Goal: Find specific page/section: Find specific page/section

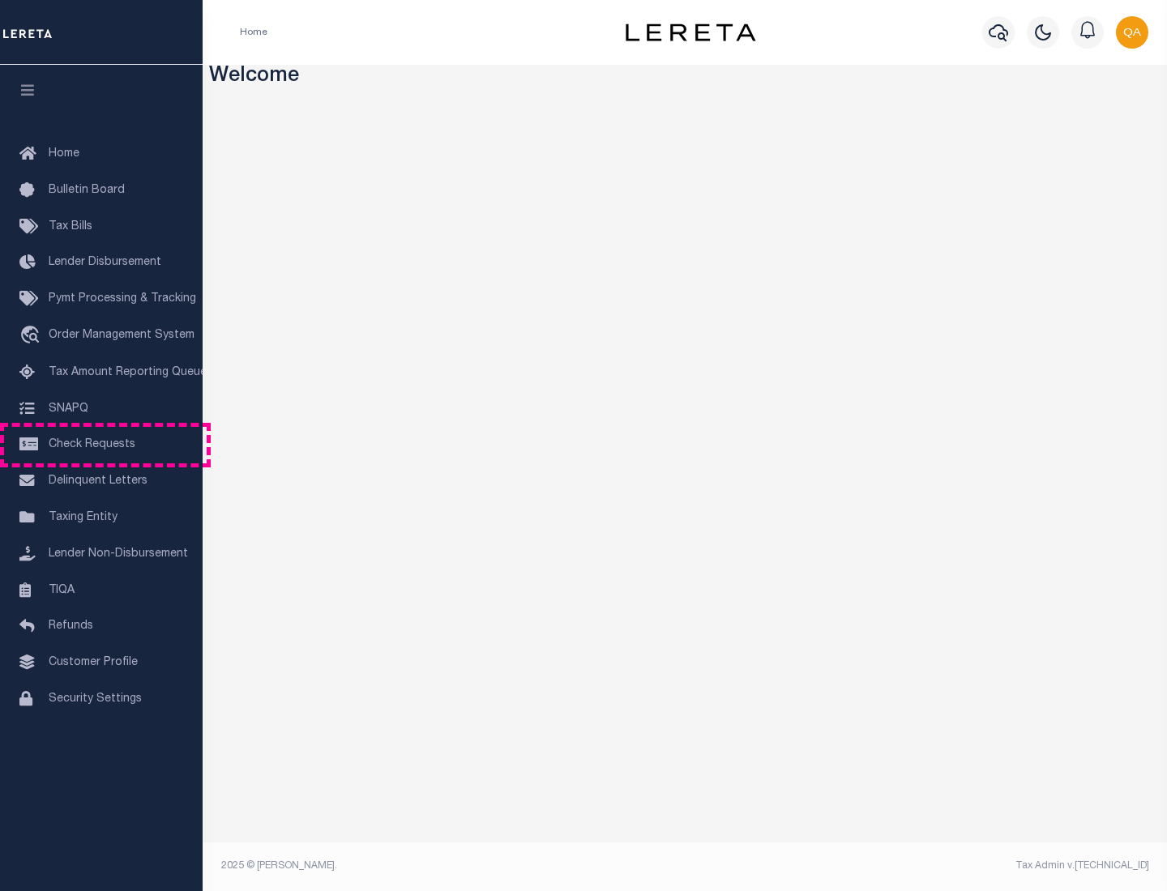
click at [101, 445] on span "Check Requests" at bounding box center [92, 444] width 87 height 11
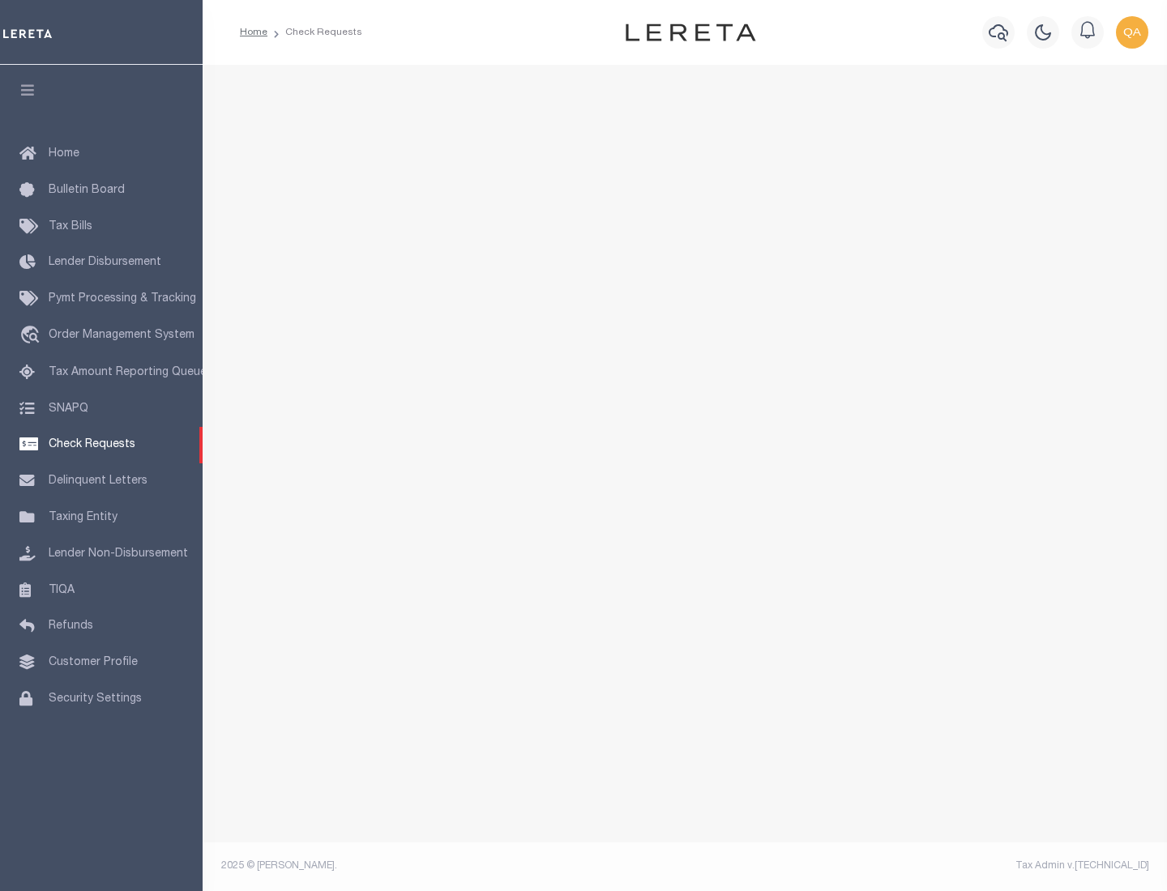
select select "50"
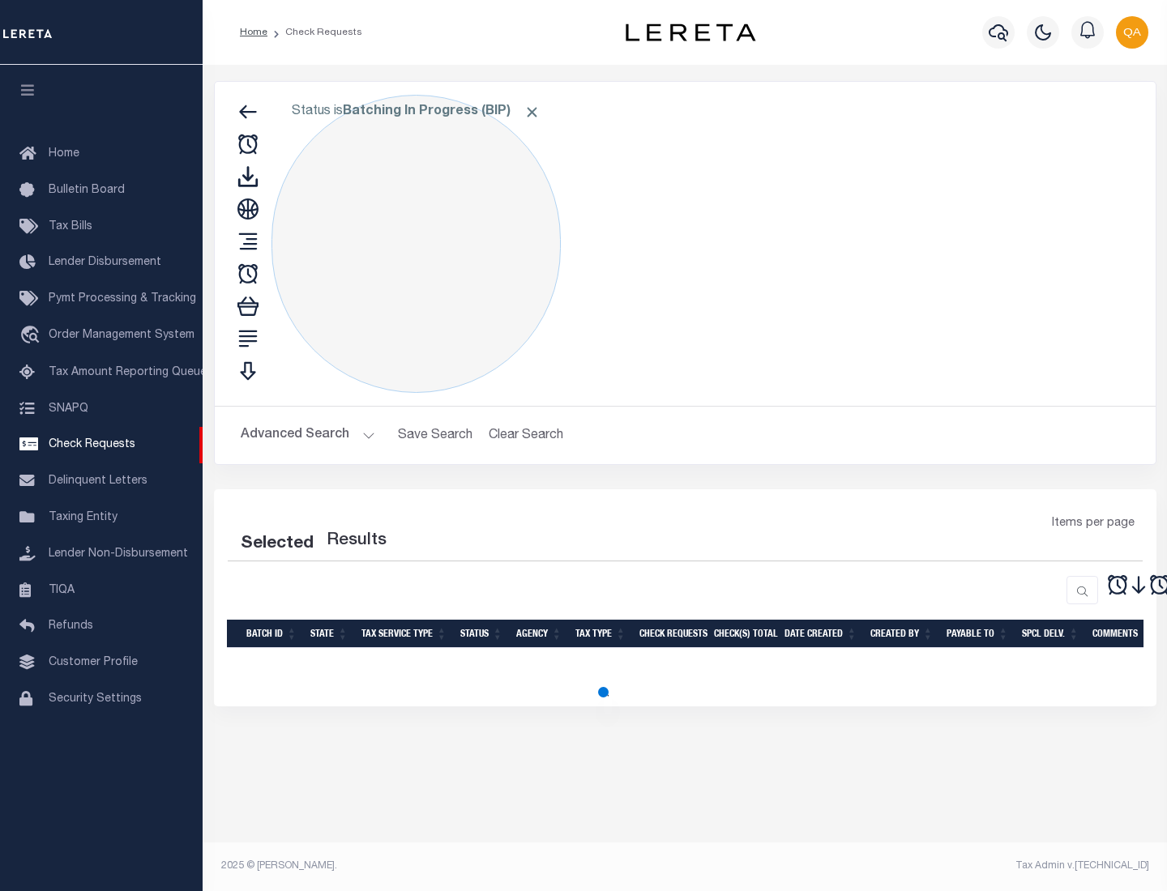
select select "50"
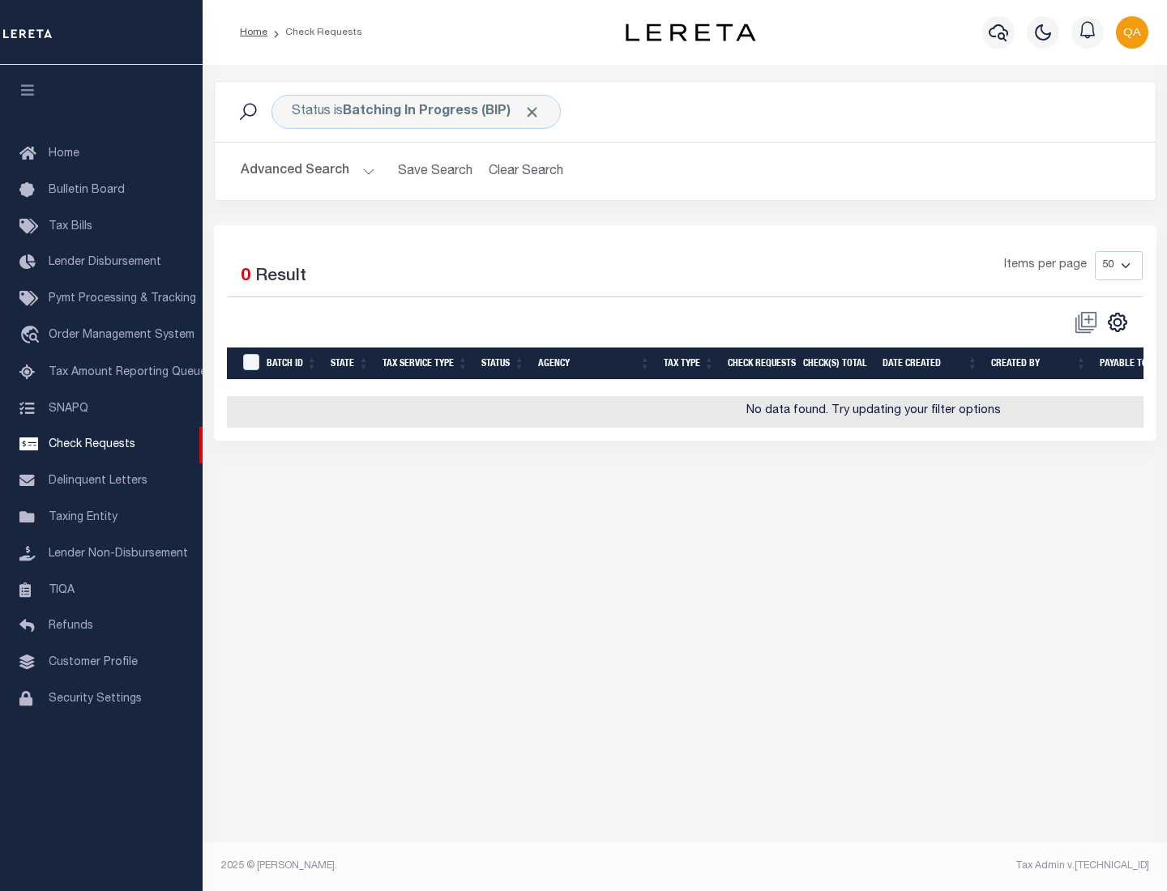
click at [532, 112] on span "Click to Remove" at bounding box center [531, 112] width 17 height 17
